Goal: Task Accomplishment & Management: Manage account settings

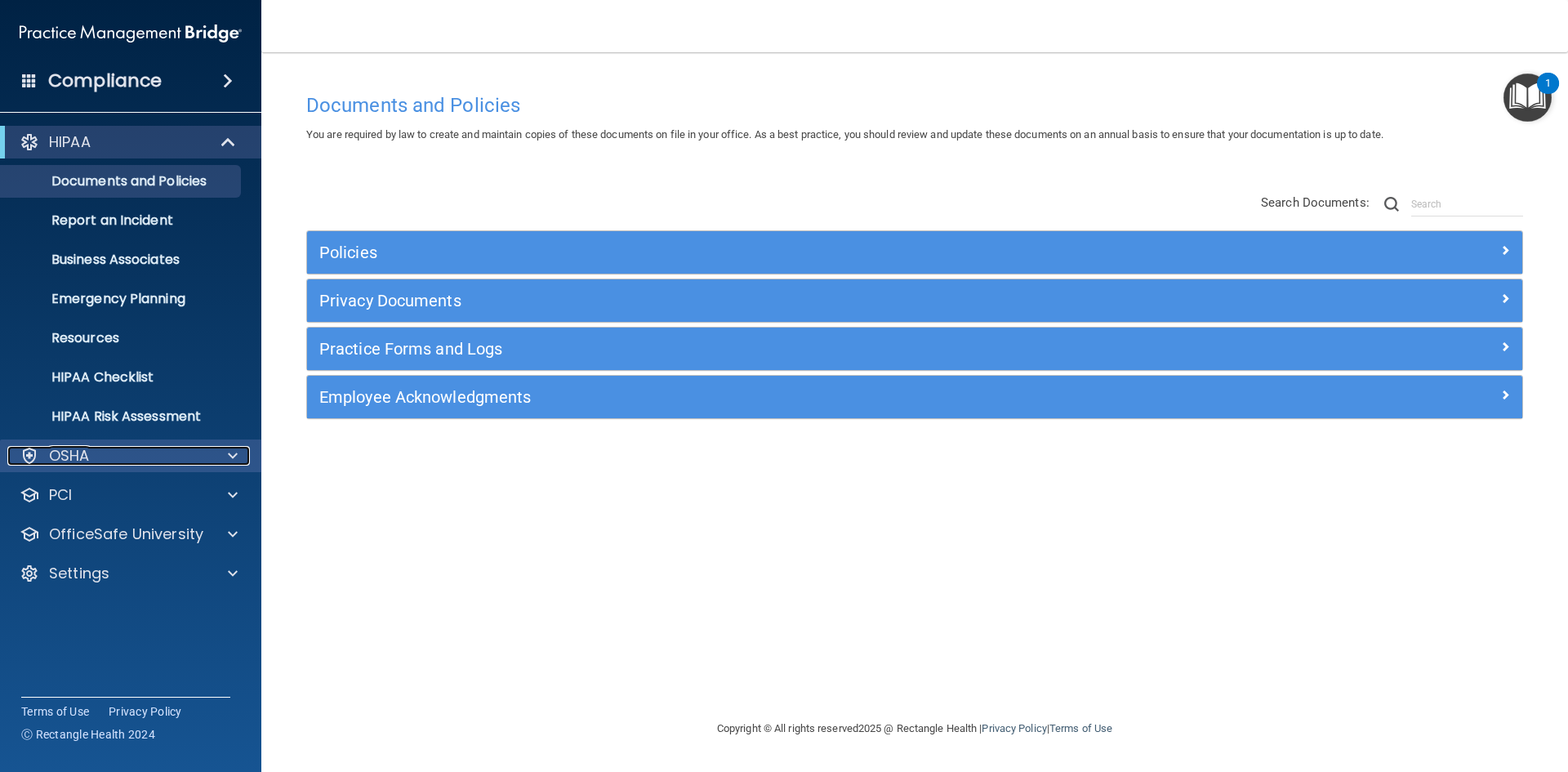
click at [82, 448] on p "OSHA" at bounding box center [69, 456] width 41 height 20
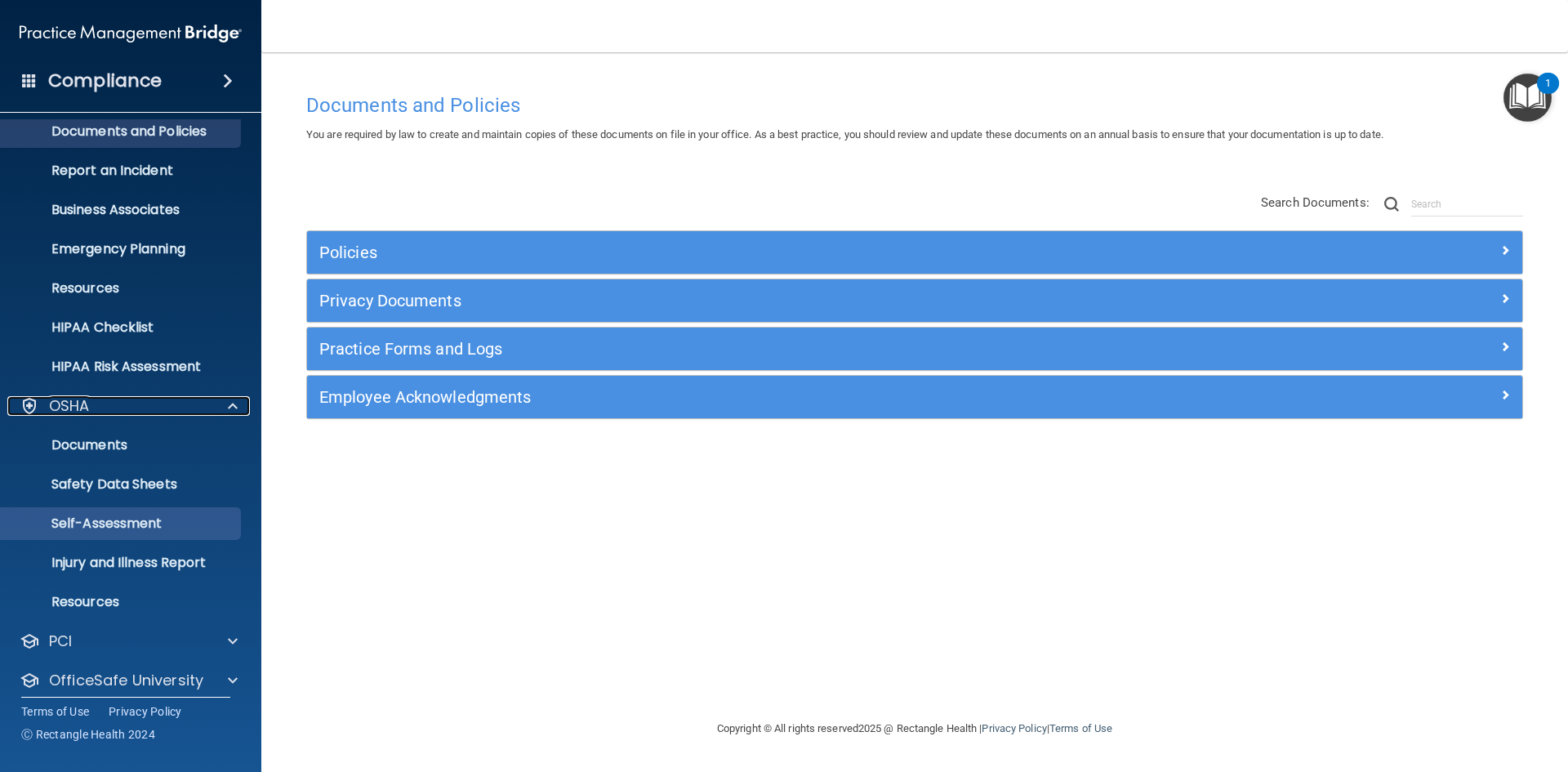
scroll to position [102, 0]
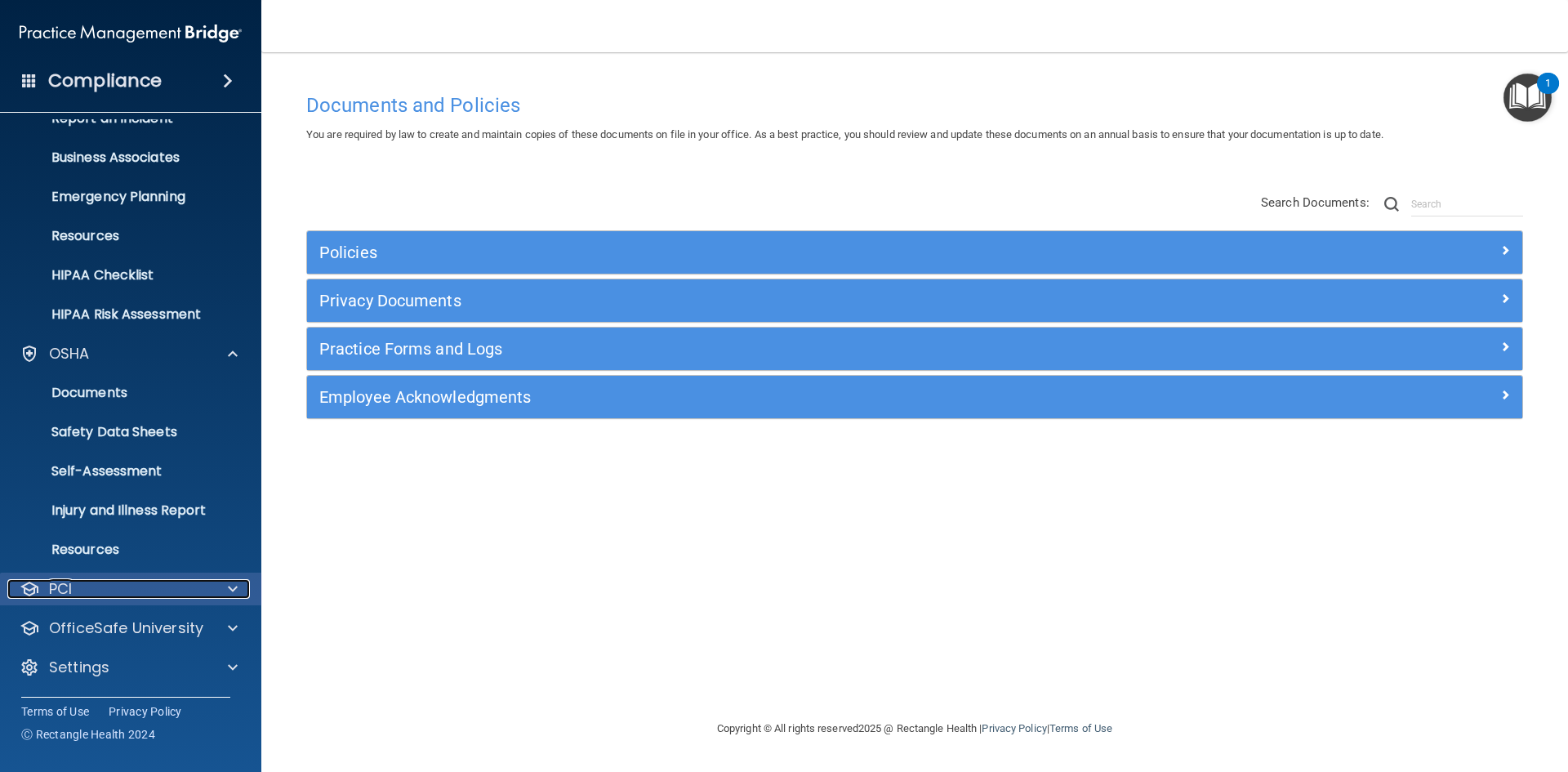
click at [218, 586] on div at bounding box center [229, 589] width 41 height 20
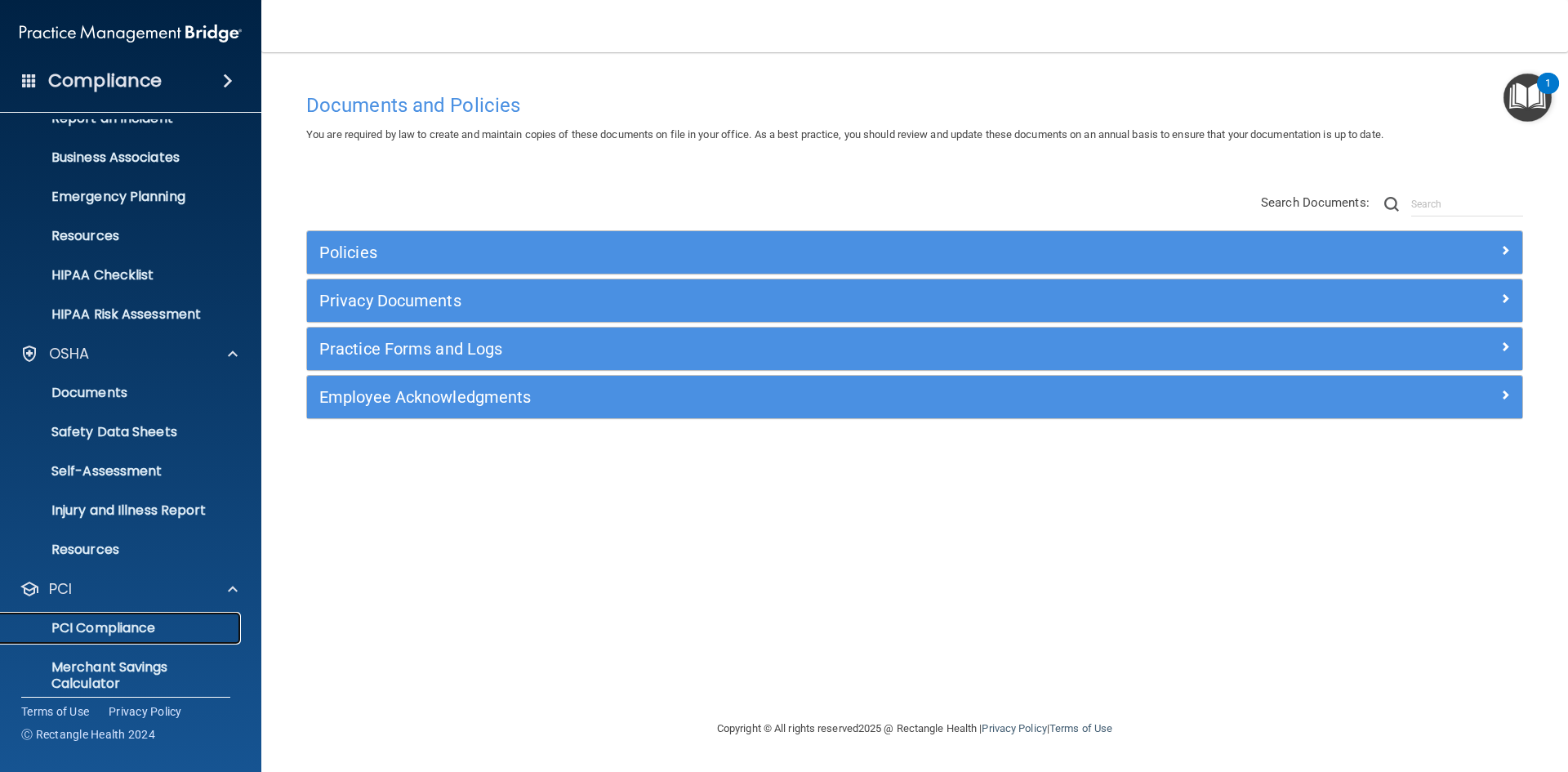
click at [107, 628] on p "PCI Compliance" at bounding box center [122, 628] width 223 height 16
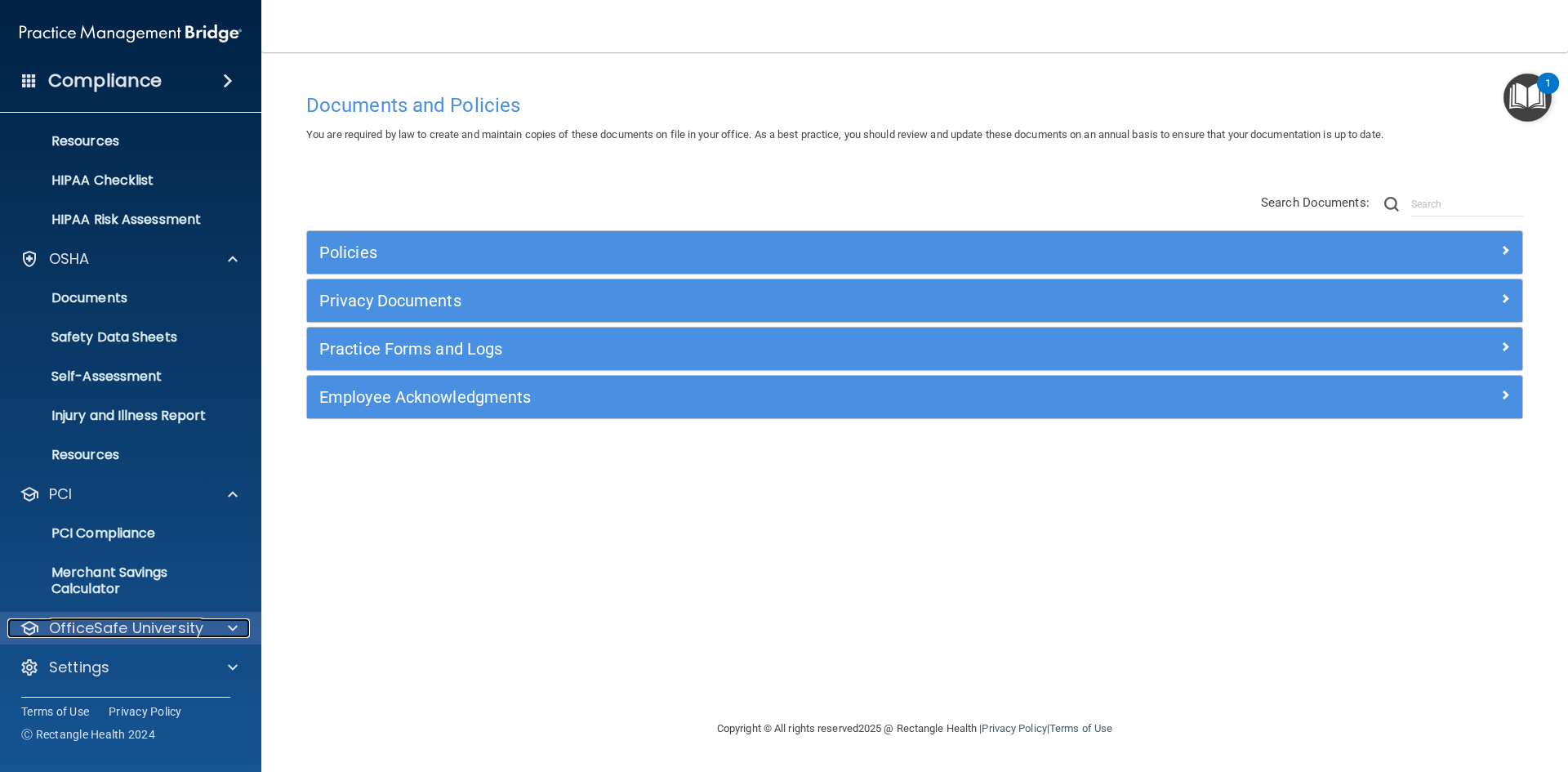
click at [221, 627] on div at bounding box center [229, 628] width 41 height 20
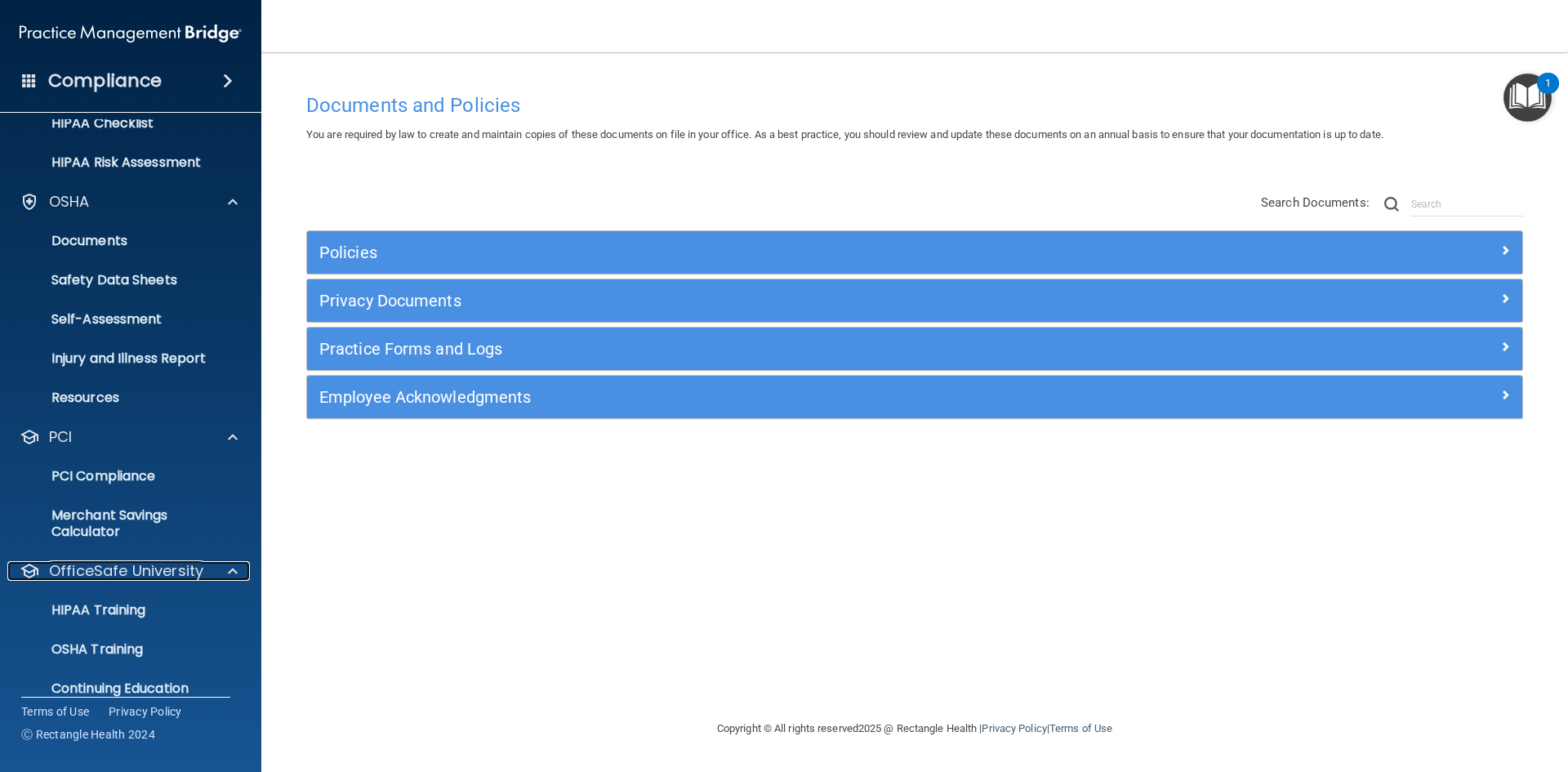
scroll to position [314, 0]
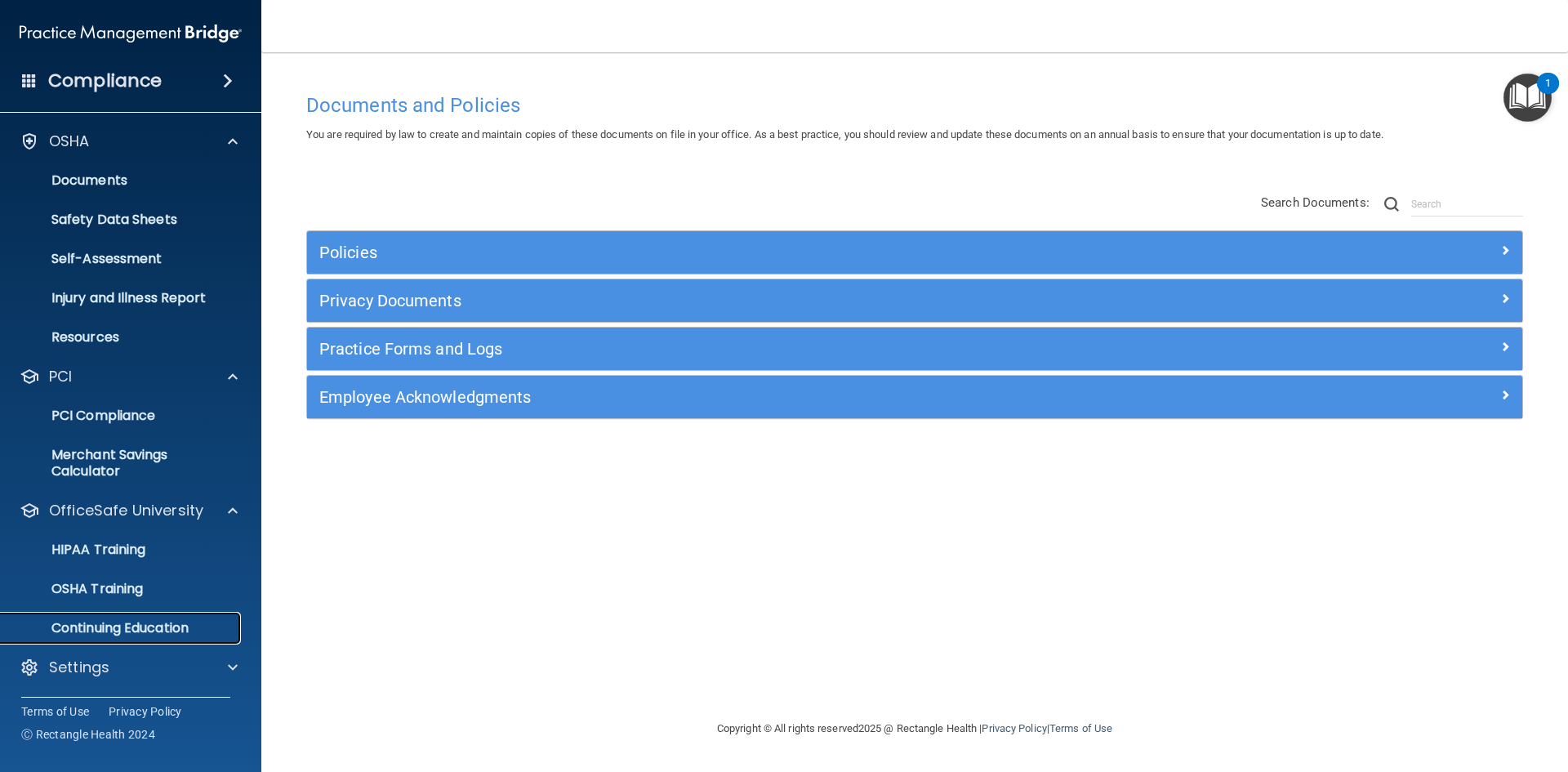
click at [145, 624] on p "Continuing Education" at bounding box center [122, 628] width 223 height 16
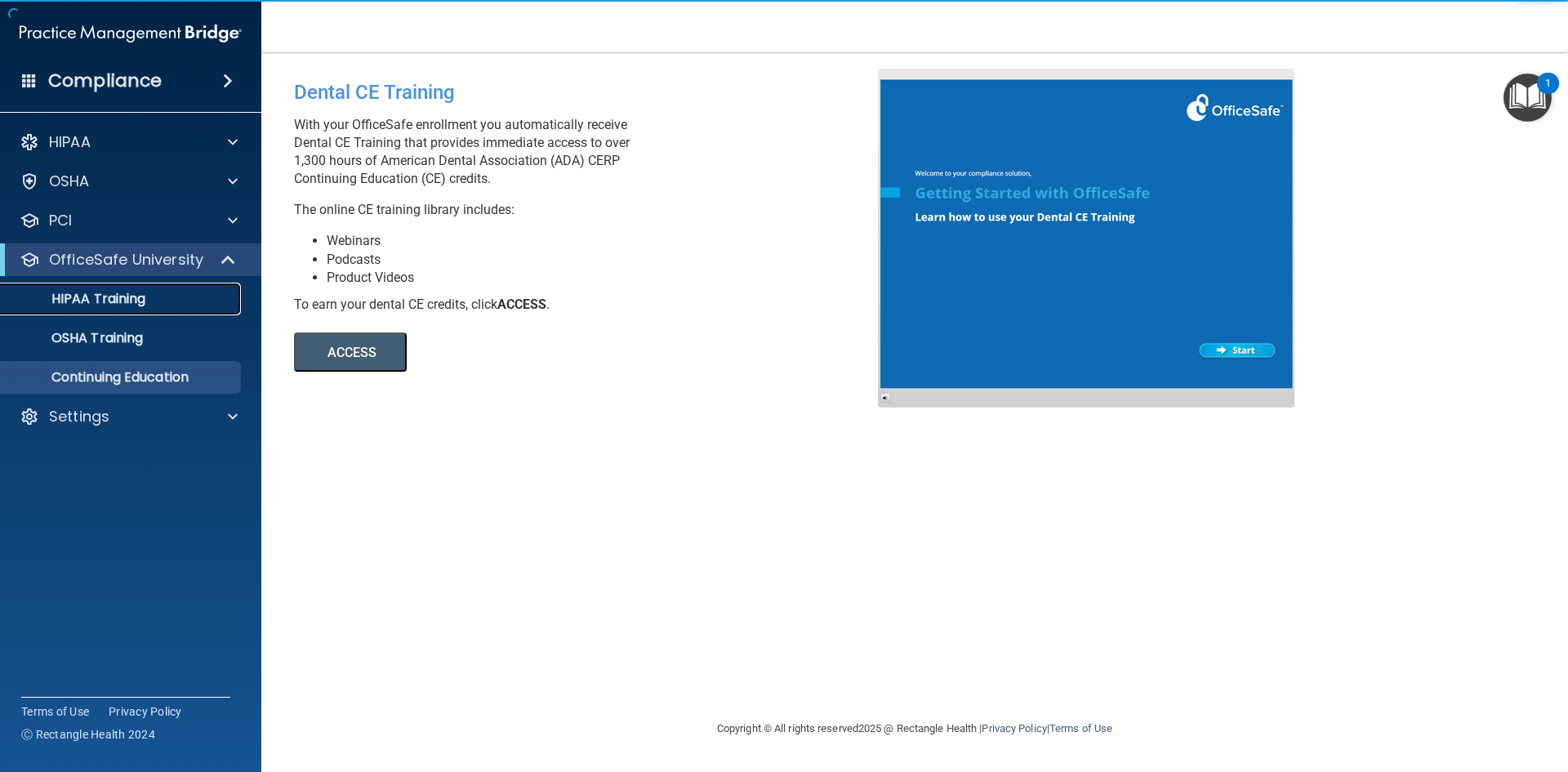
click at [142, 302] on p "HIPAA Training" at bounding box center [78, 299] width 135 height 16
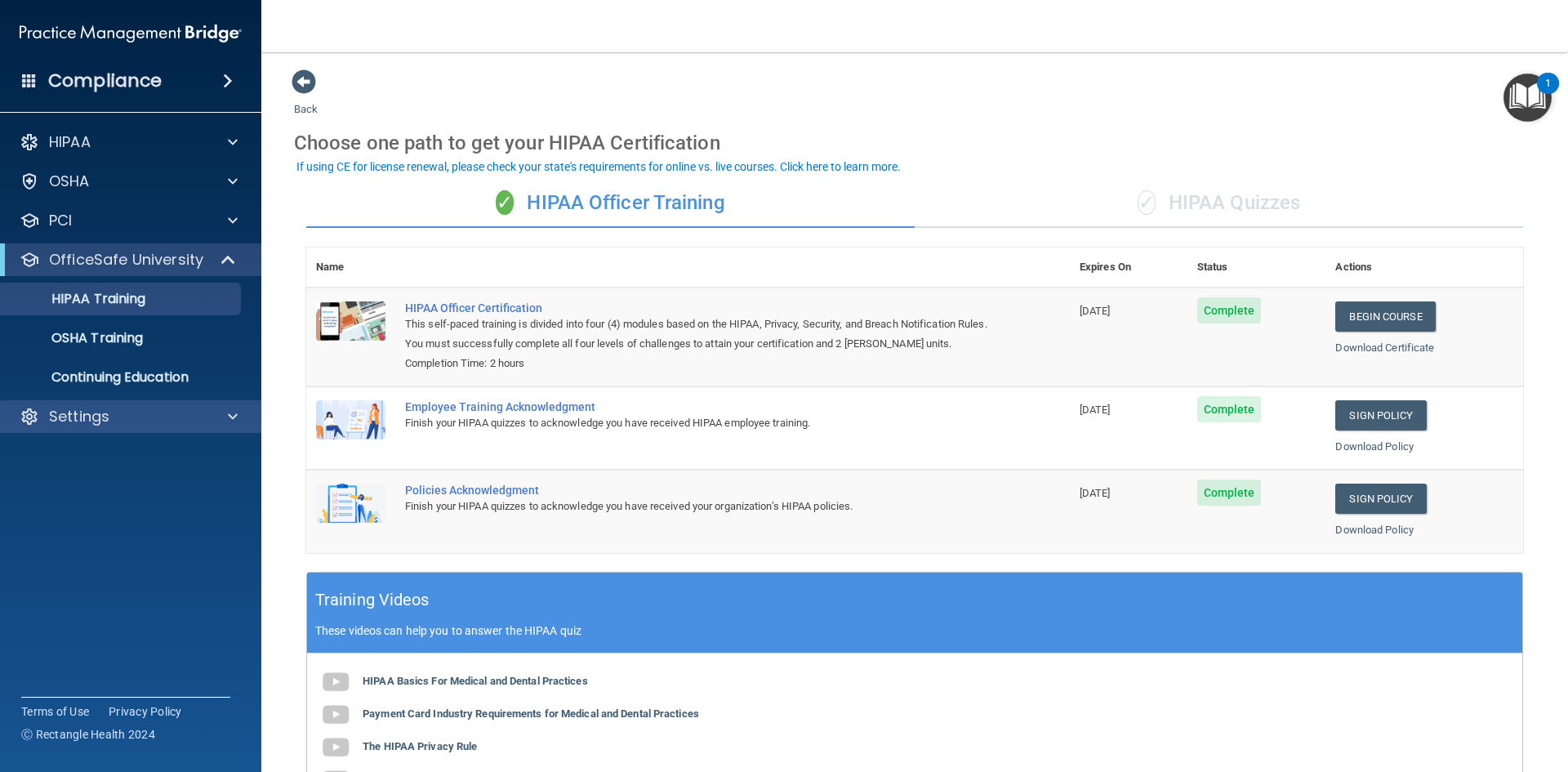
click at [92, 432] on div "Settings" at bounding box center [131, 416] width 262 height 33
click at [213, 420] on div at bounding box center [229, 416] width 41 height 20
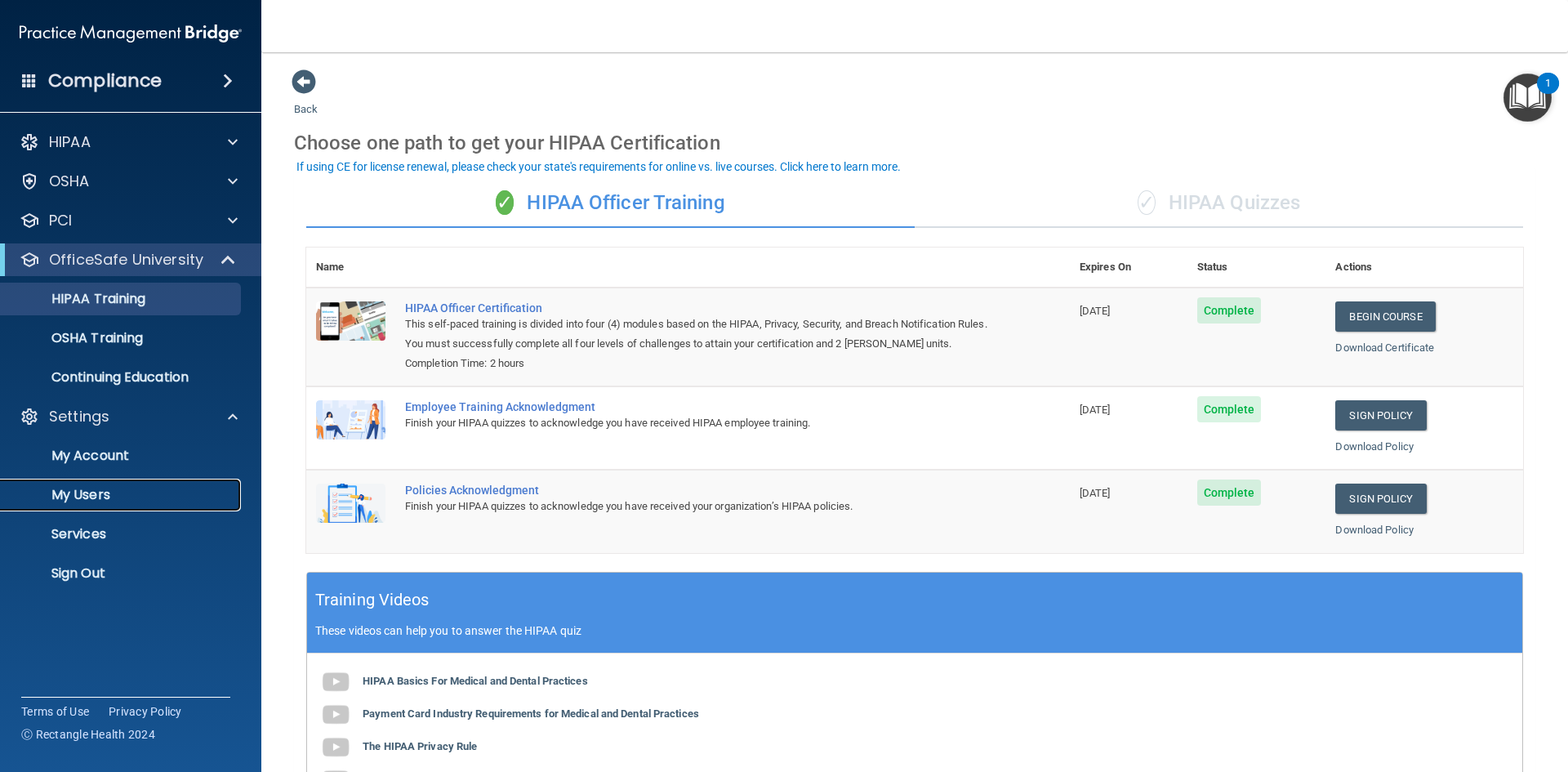
click at [107, 494] on p "My Users" at bounding box center [122, 495] width 223 height 16
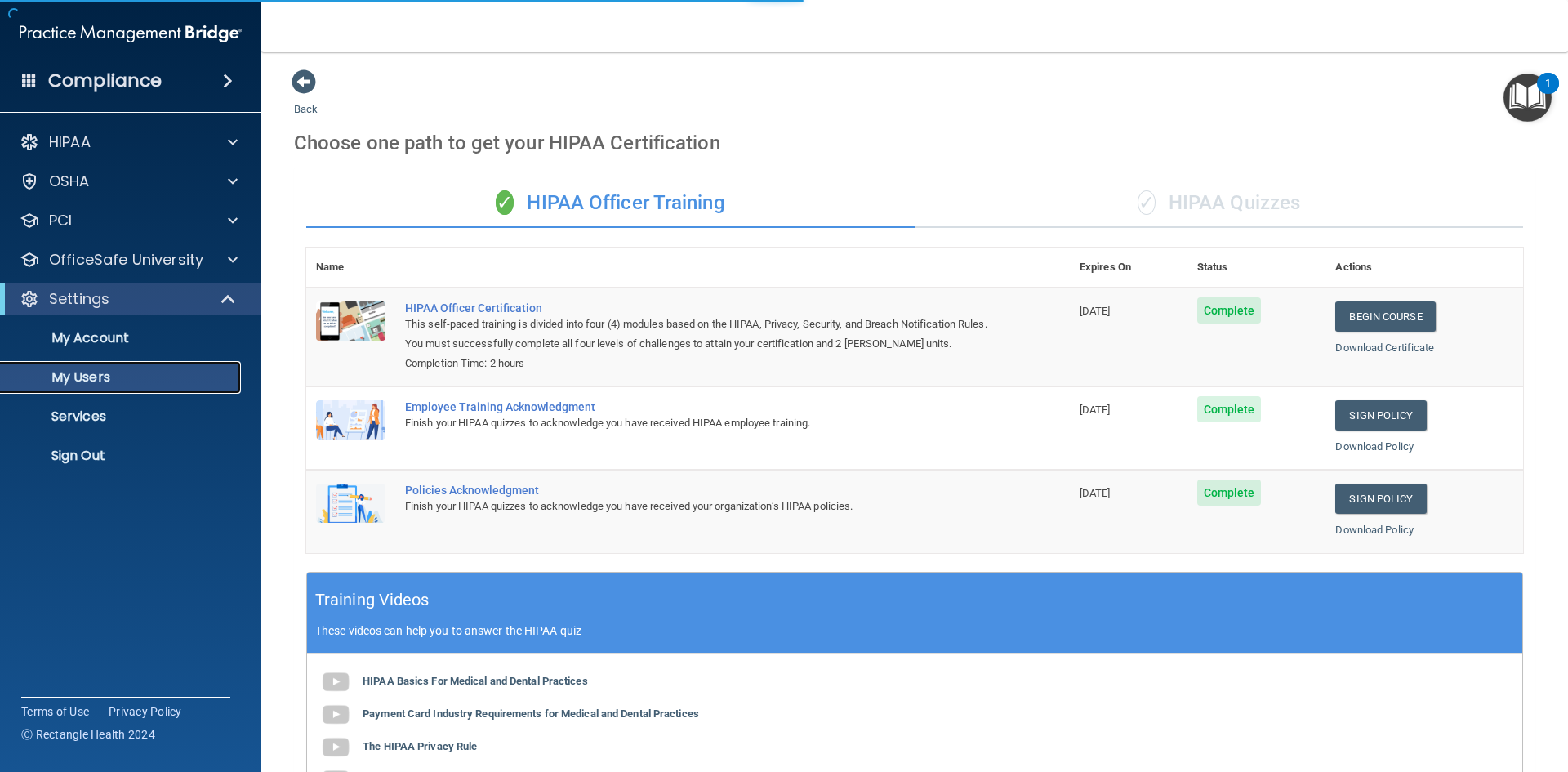
select select "20"
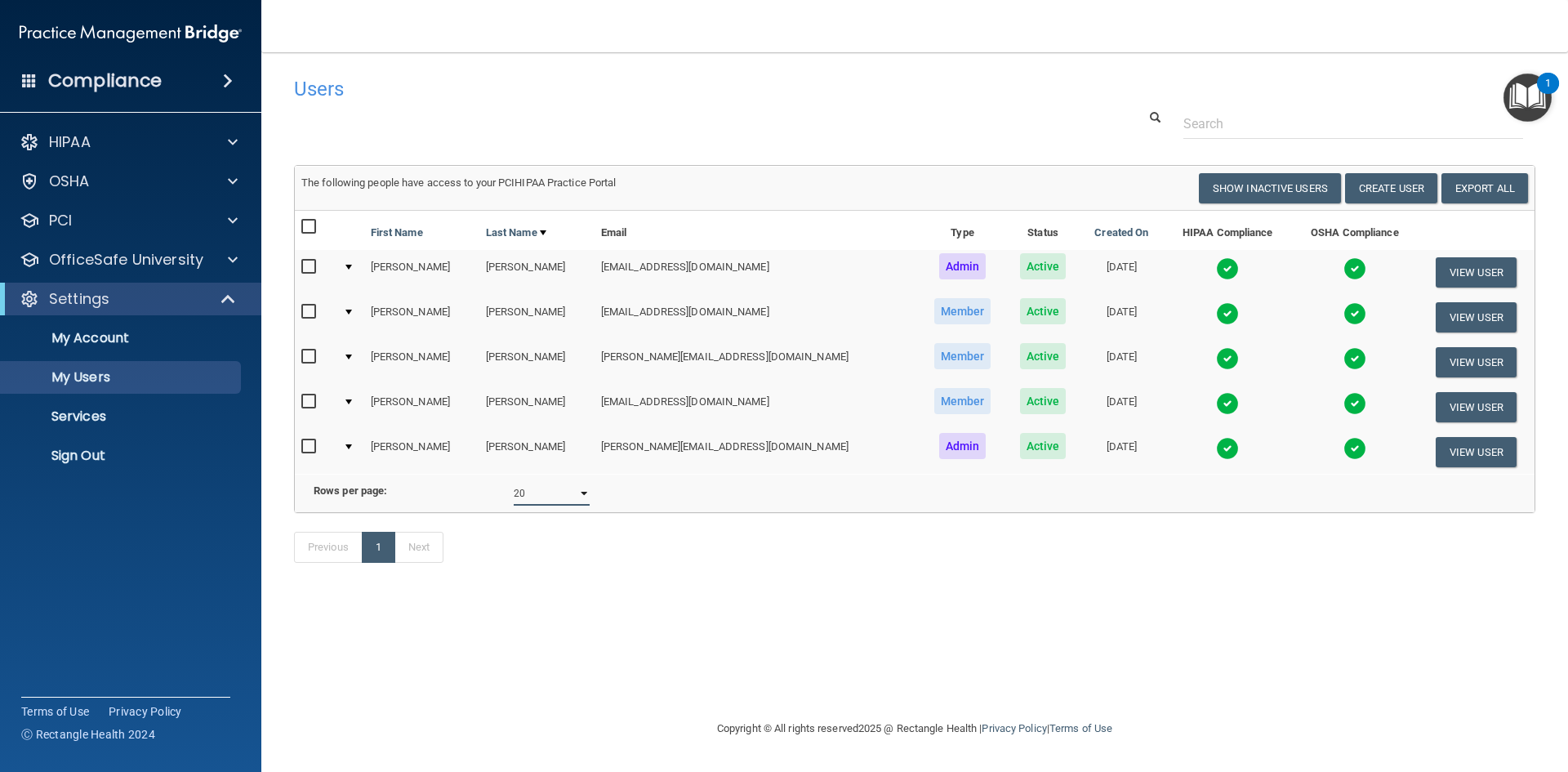
click at [572, 499] on select "10 20 30 40 all" at bounding box center [552, 493] width 76 height 24
drag, startPoint x: 464, startPoint y: 628, endPoint x: 532, endPoint y: 650, distance: 71.5
click at [464, 628] on div "Users Success! New user created. × Error! The user couldn't be created. × Succe…" at bounding box center [914, 386] width 1241 height 634
click at [233, 141] on span at bounding box center [232, 143] width 10 height 20
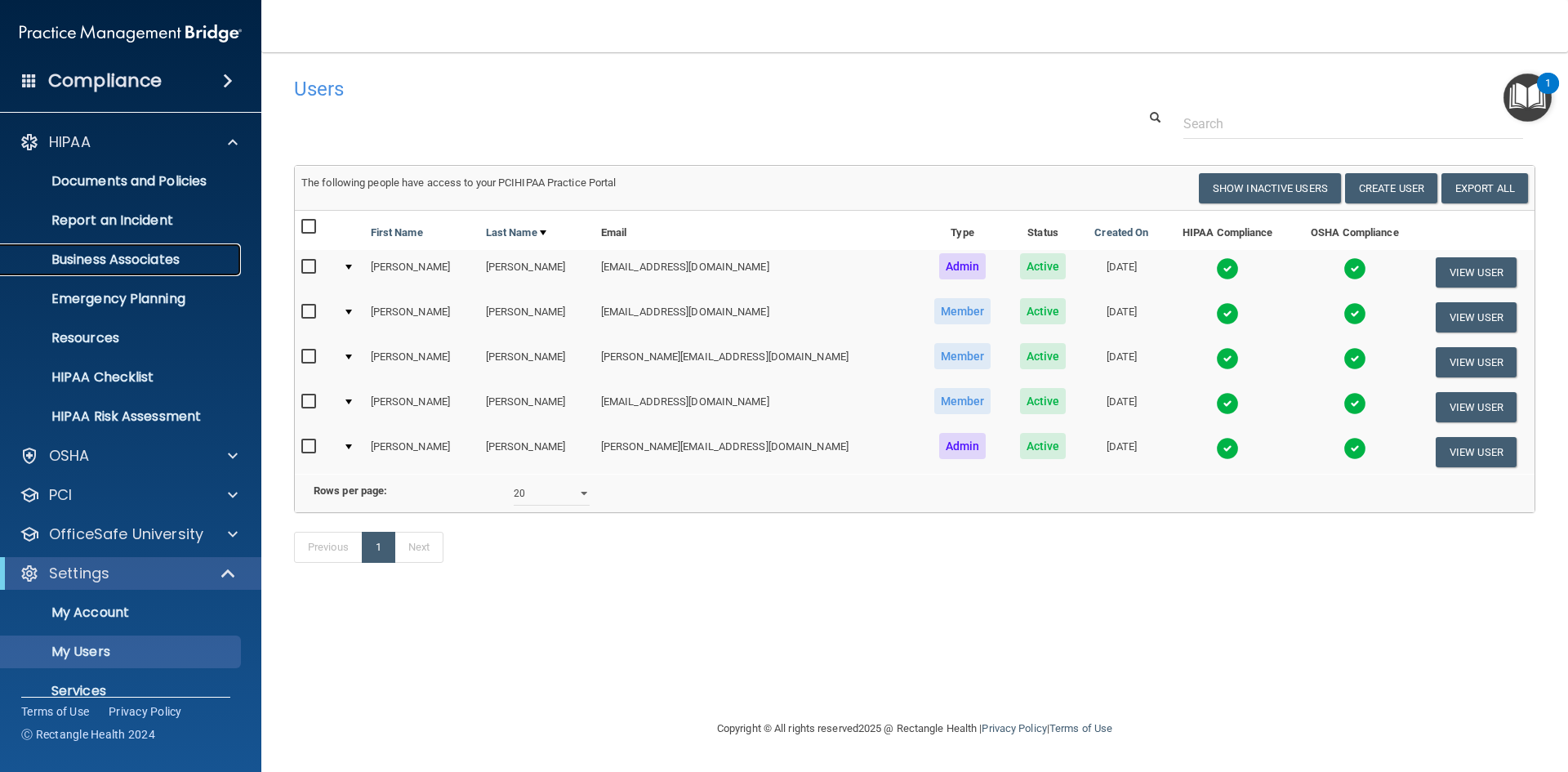
click at [116, 271] on link "Business Associates" at bounding box center [112, 260] width 257 height 33
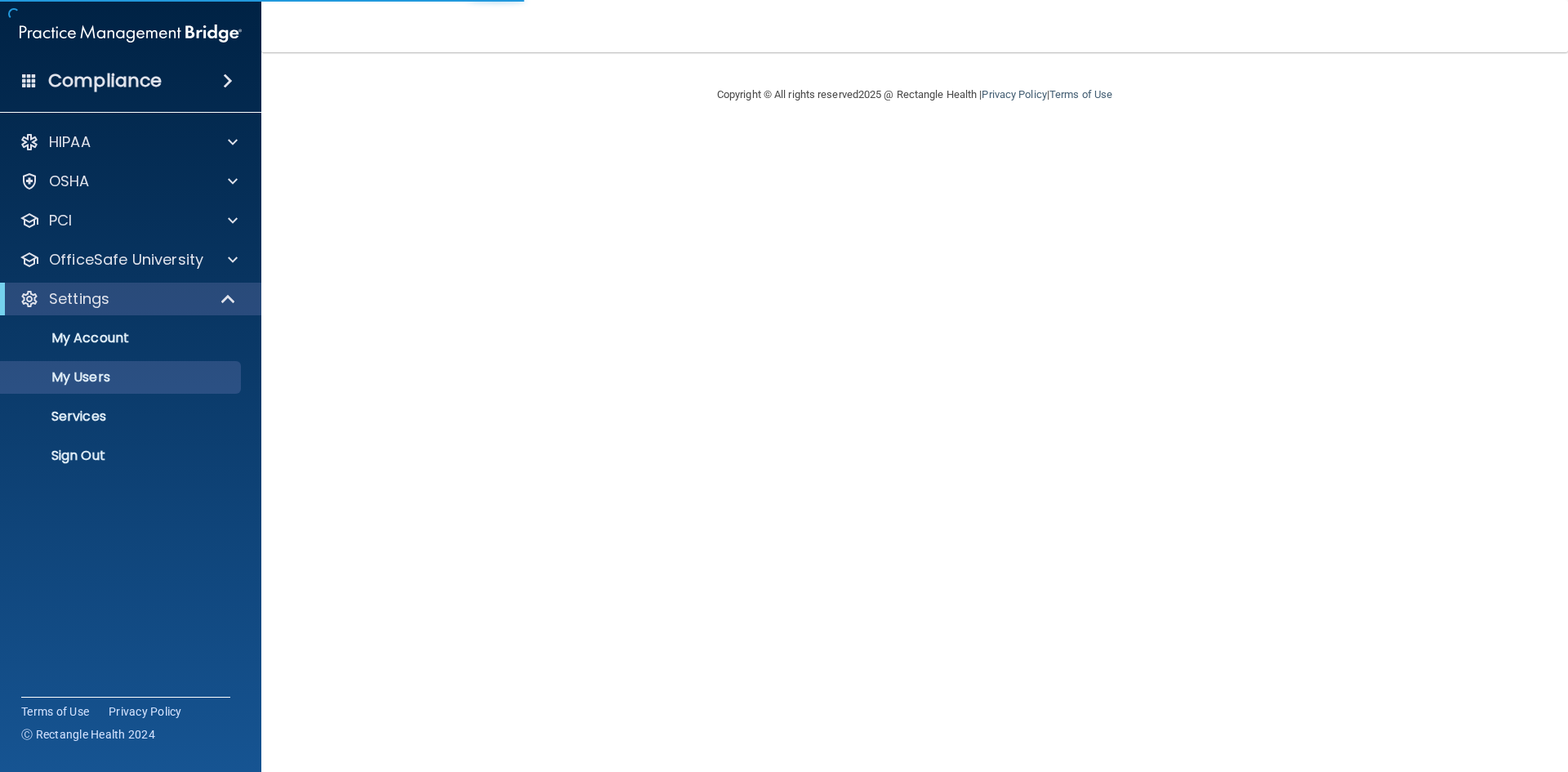
select select "20"
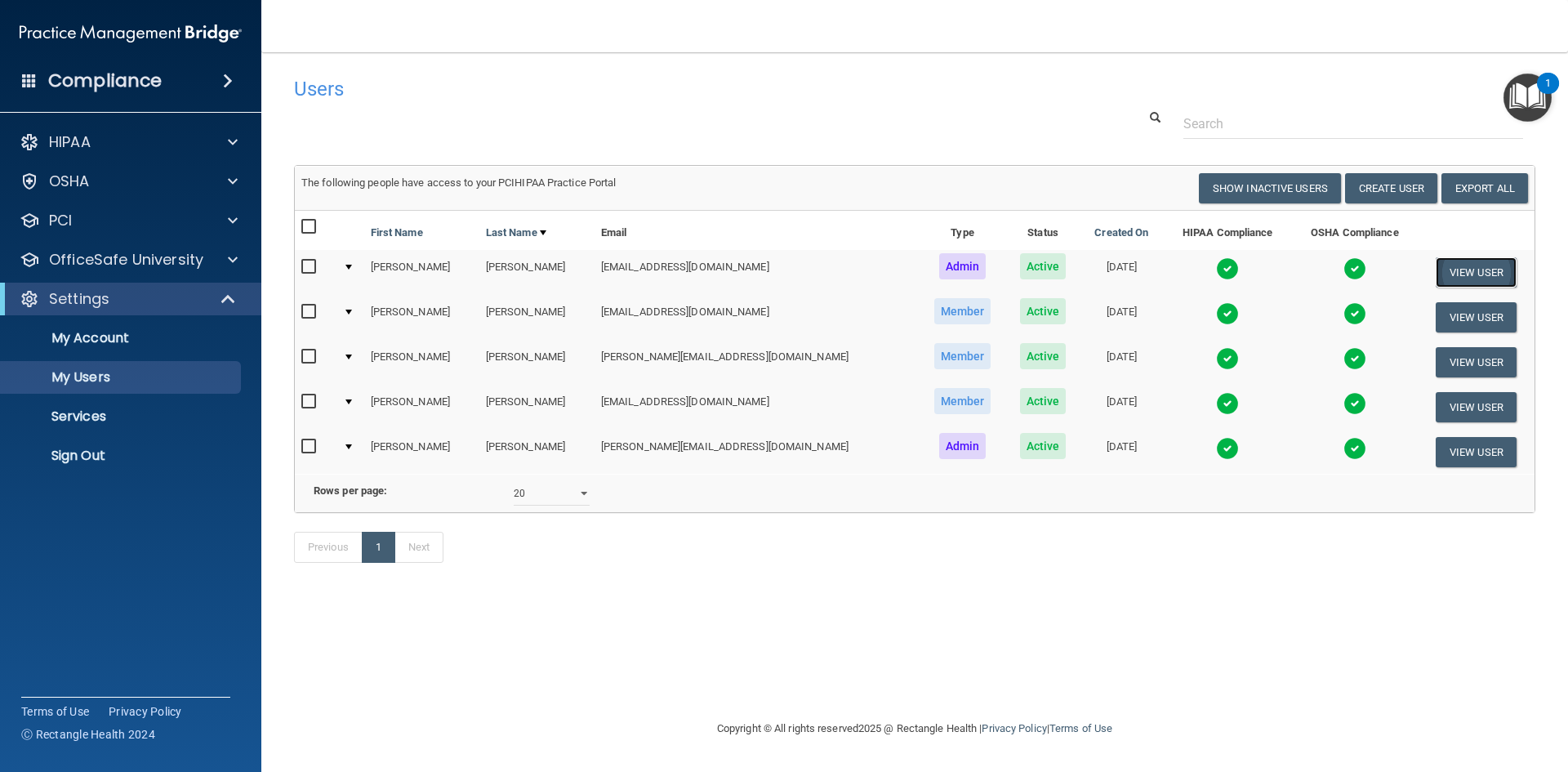
click at [1468, 270] on button "View User" at bounding box center [1476, 272] width 81 height 30
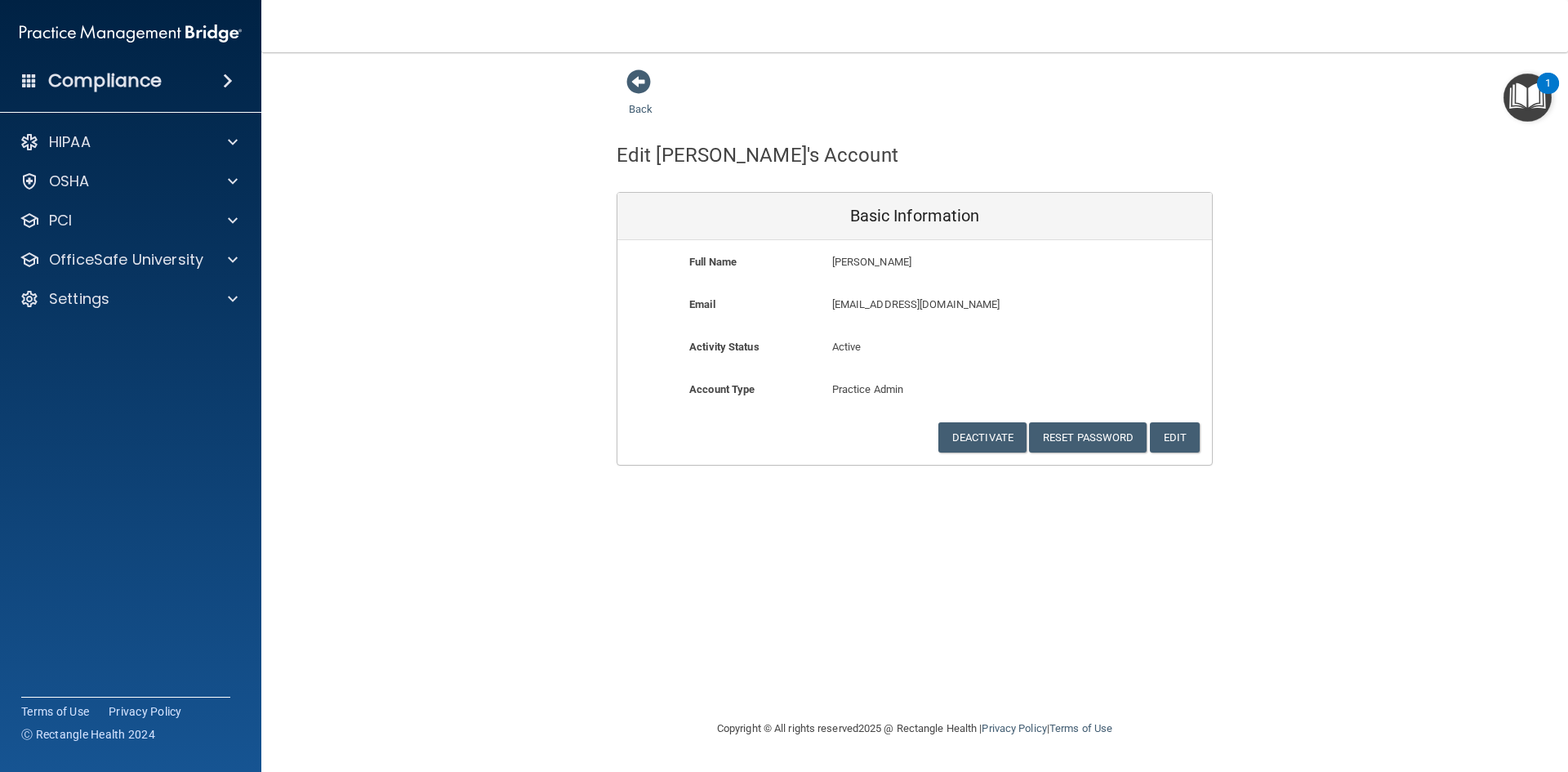
click at [130, 90] on h4 "Compliance" at bounding box center [105, 80] width 114 height 23
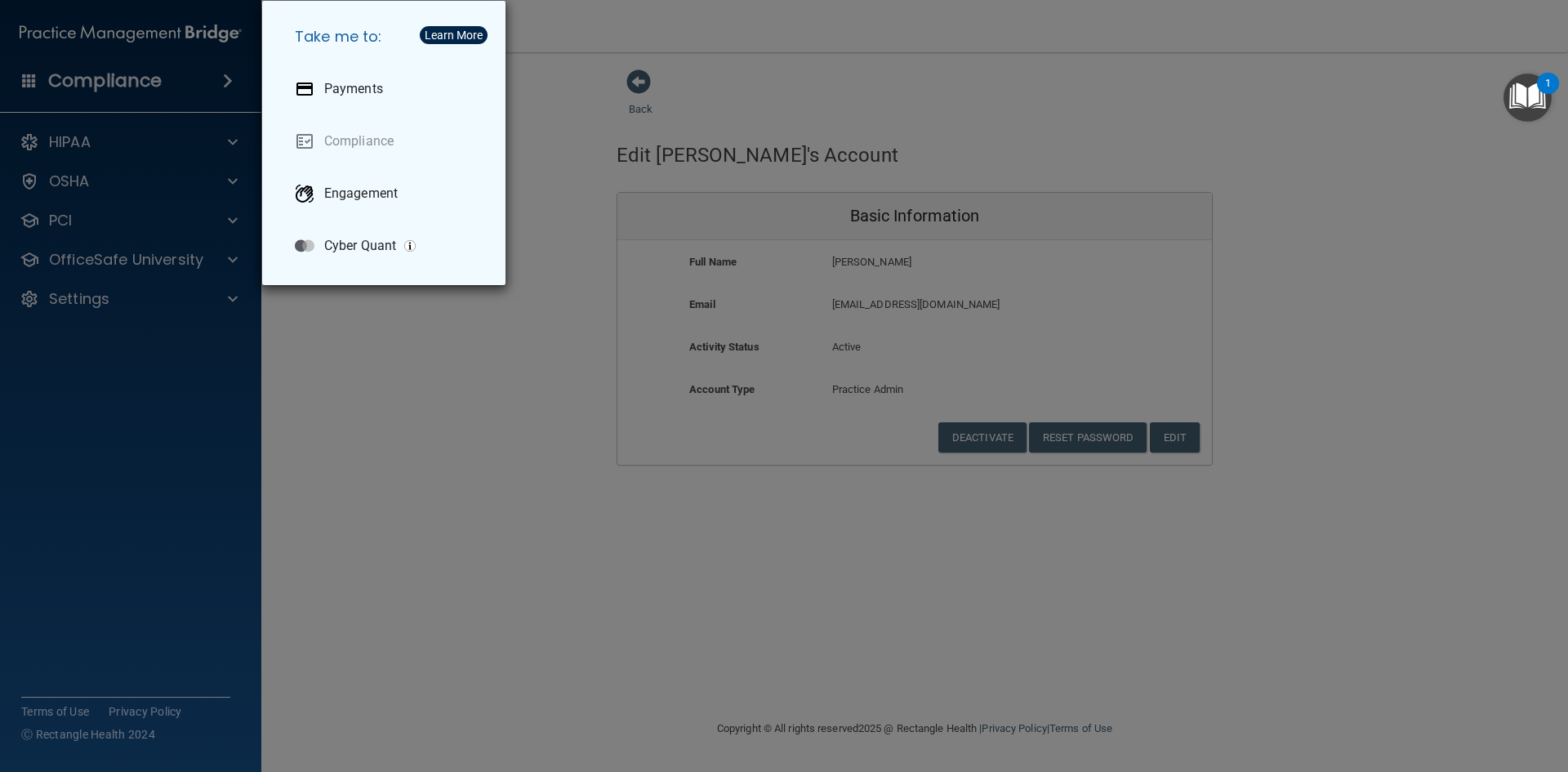
click at [33, 146] on div "Take me to: Payments Compliance Engagement Cyber Quant" at bounding box center [784, 386] width 1568 height 772
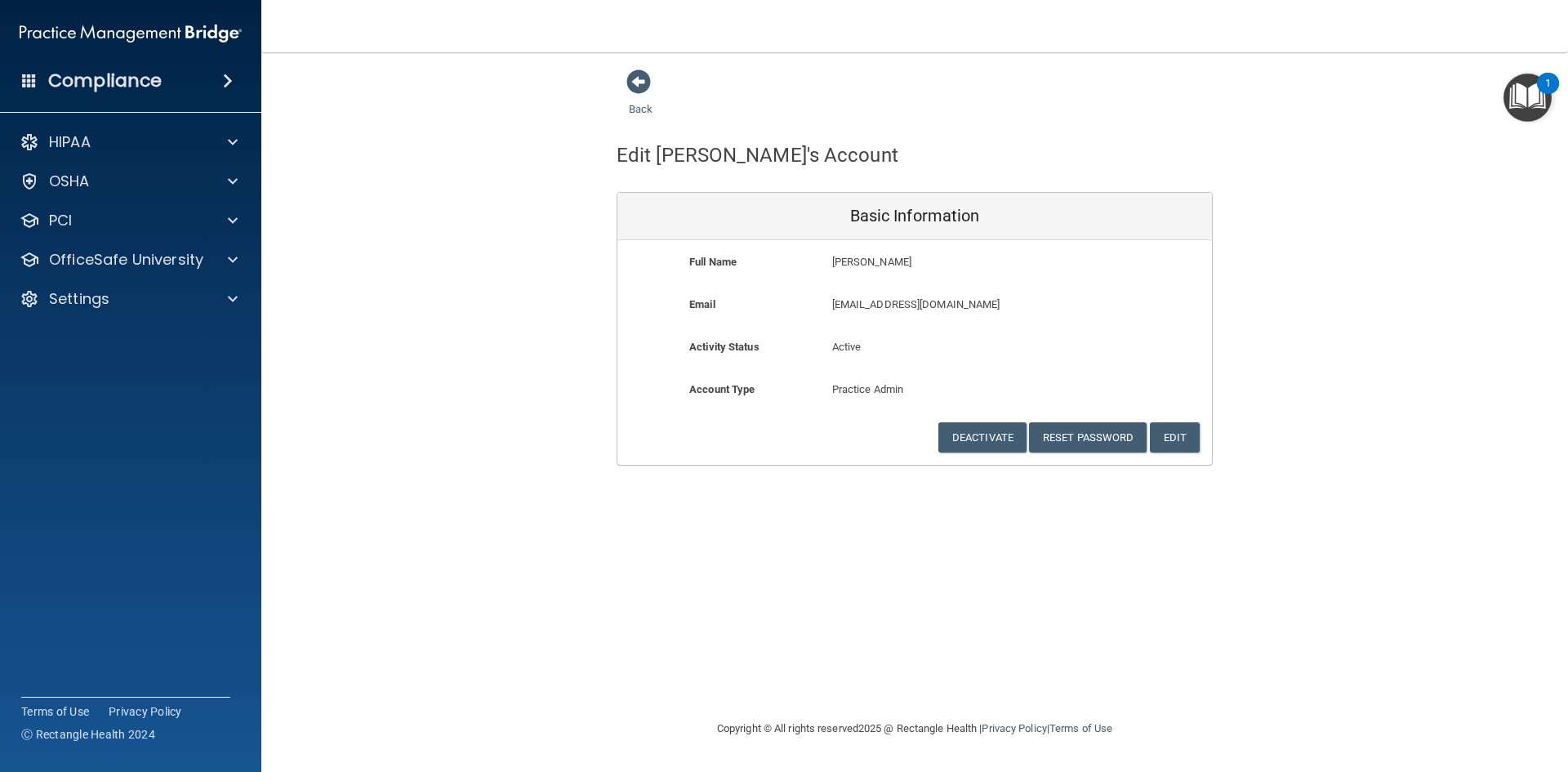
click at [58, 362] on accordion "HIPAA Documents and Policies Report an Incident Business Associates Emergency P…" at bounding box center [131, 339] width 262 height 441
click at [169, 70] on div "Compliance" at bounding box center [130, 81] width 261 height 36
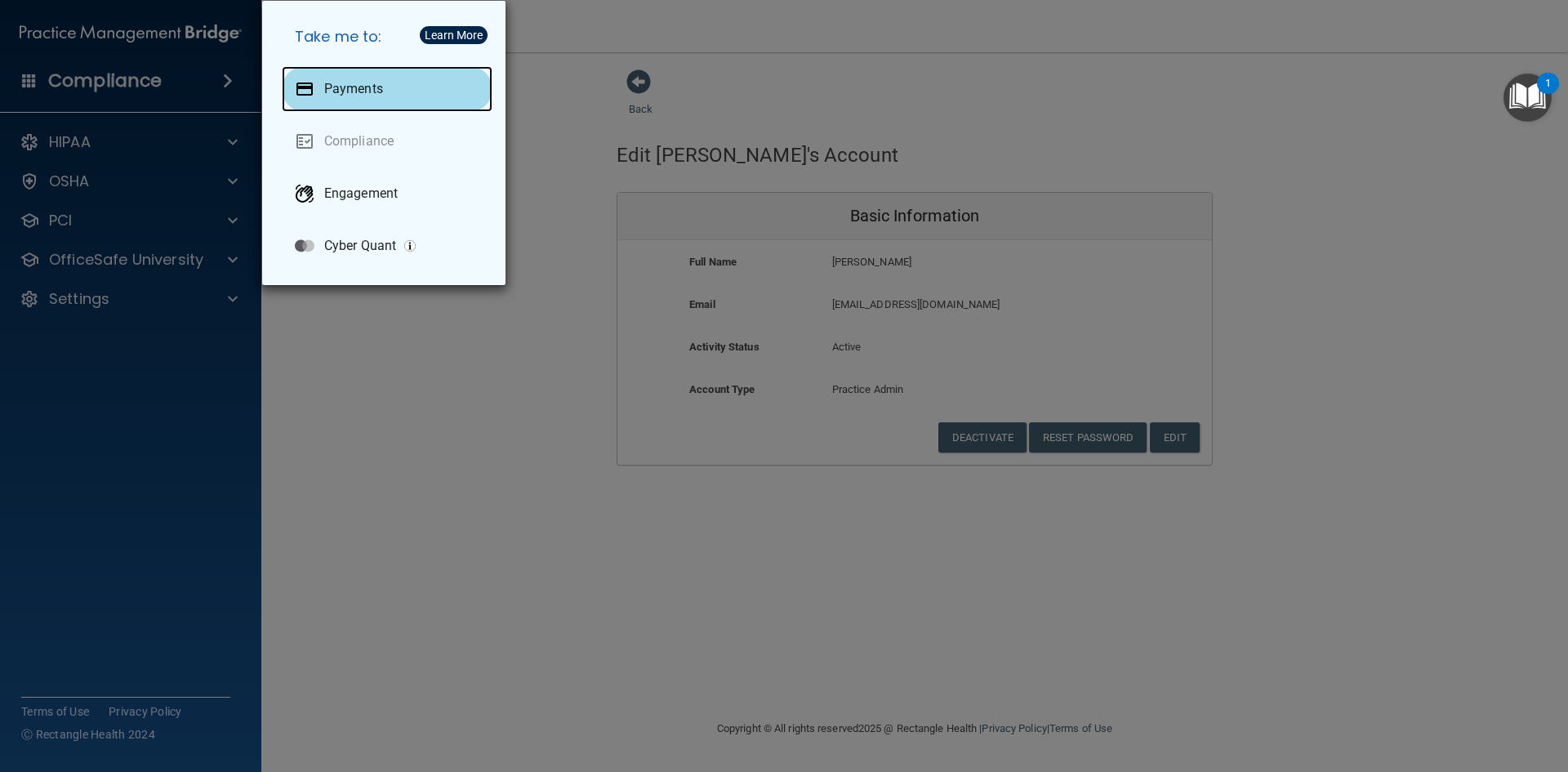
click at [369, 89] on p "Payments" at bounding box center [353, 89] width 59 height 16
